Goal: Submit feedback/report problem

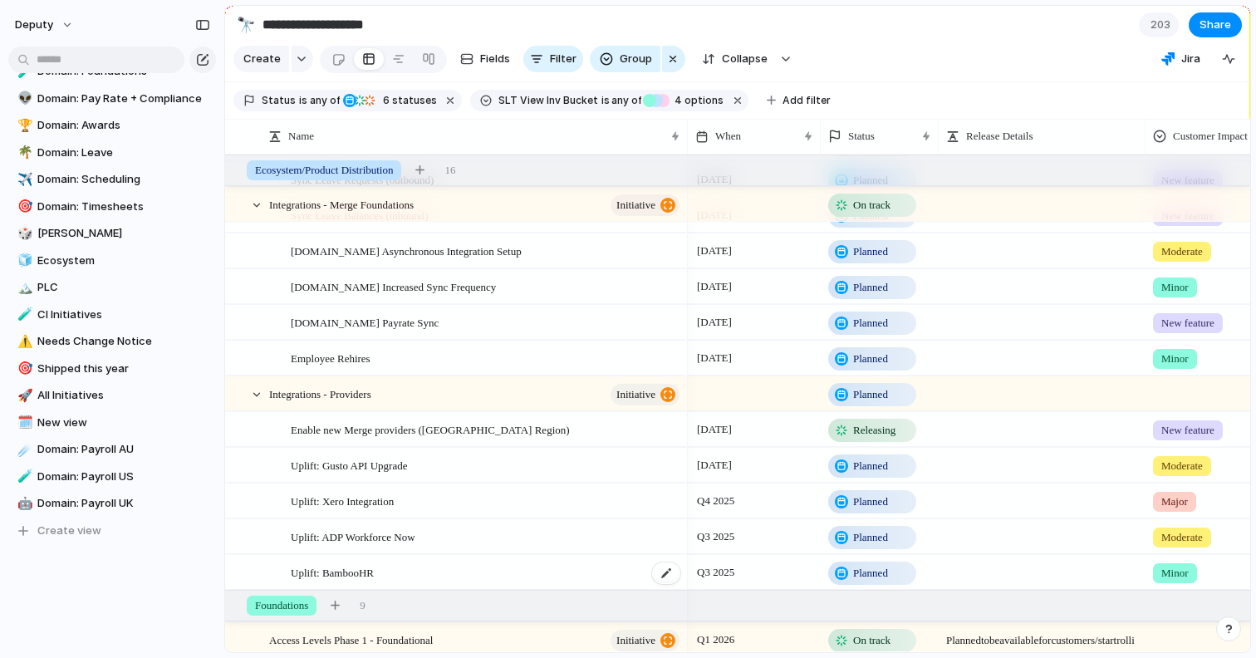
scroll to position [5121, 0]
